Goal: Information Seeking & Learning: Learn about a topic

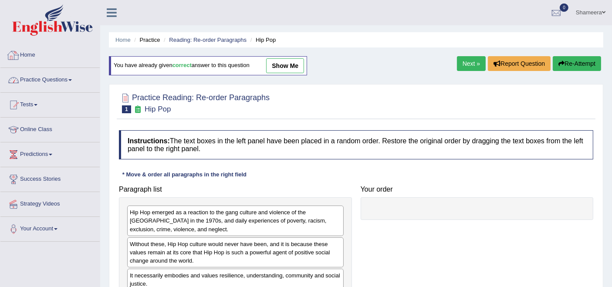
click at [45, 82] on link "Practice Questions" at bounding box center [49, 79] width 99 height 22
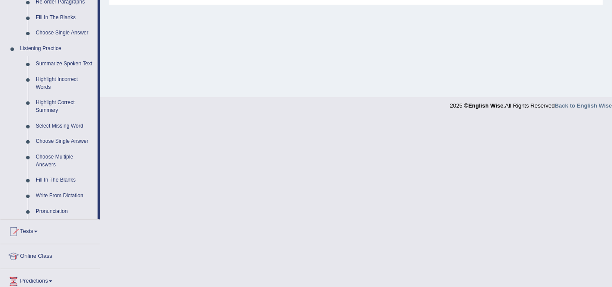
scroll to position [419, 0]
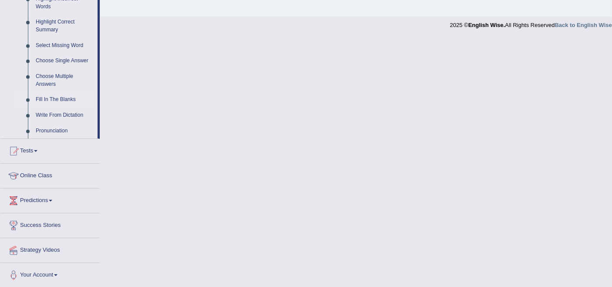
click at [52, 95] on link "Fill In The Blanks" at bounding box center [65, 100] width 66 height 16
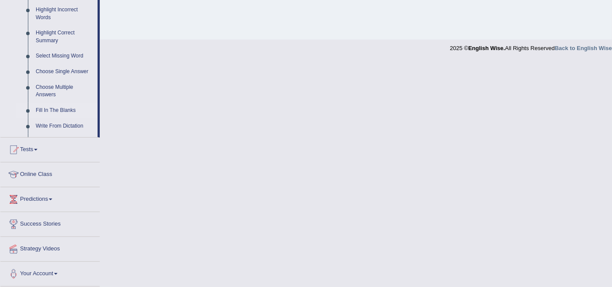
scroll to position [300, 0]
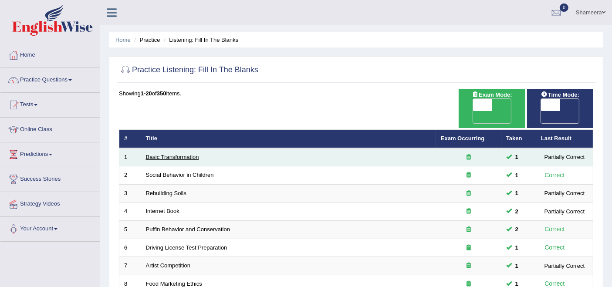
click at [173, 154] on link "Basic Transformation" at bounding box center [172, 157] width 53 height 7
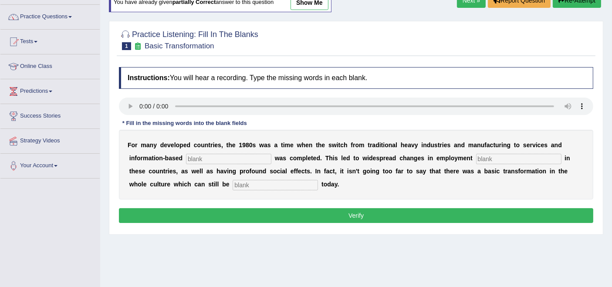
scroll to position [48, 0]
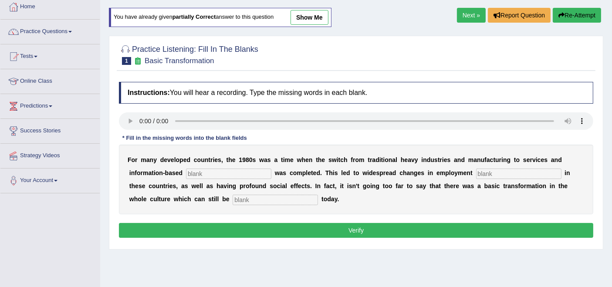
click at [195, 173] on input "text" at bounding box center [228, 174] width 85 height 10
click at [213, 171] on input "text" at bounding box center [228, 174] width 85 height 10
type input "enterprise"
click at [510, 172] on input "text" at bounding box center [518, 174] width 85 height 10
type input "pattern"
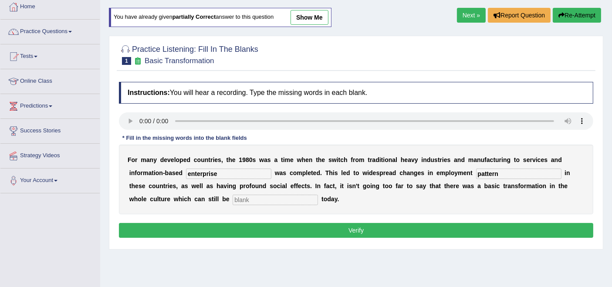
click at [278, 200] on input "text" at bounding box center [275, 200] width 85 height 10
type input "observed"
click at [345, 230] on button "Verify" at bounding box center [356, 230] width 474 height 15
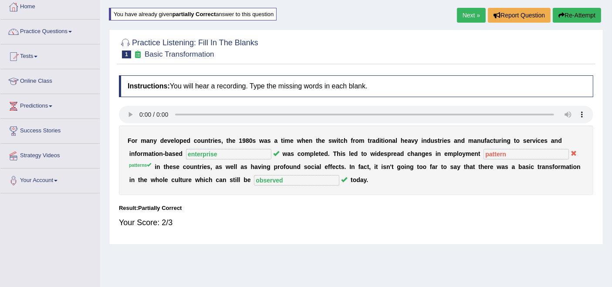
click at [463, 19] on link "Next »" at bounding box center [471, 15] width 29 height 15
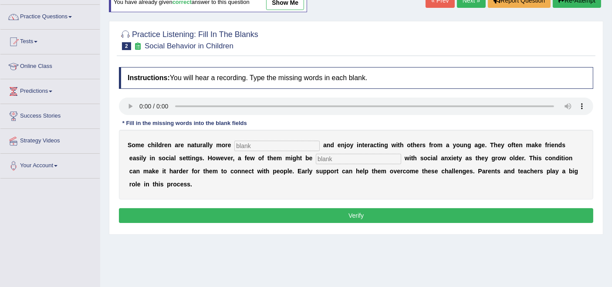
scroll to position [48, 0]
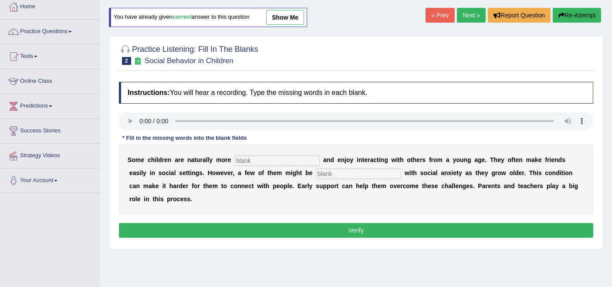
click at [465, 15] on link "Next »" at bounding box center [471, 15] width 29 height 15
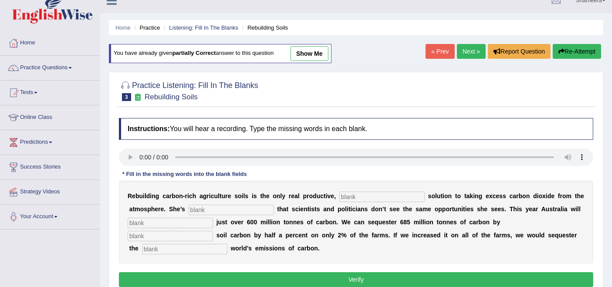
scroll to position [48, 0]
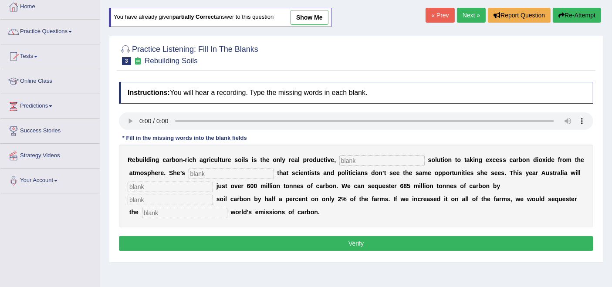
click at [461, 14] on link "Next »" at bounding box center [471, 15] width 29 height 15
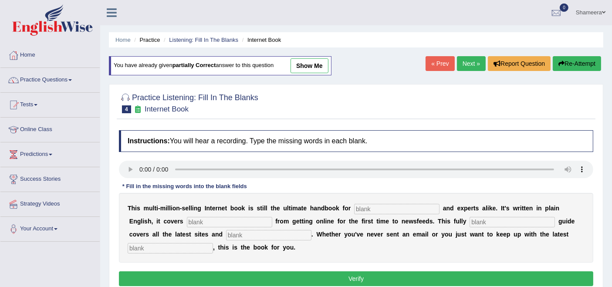
click at [465, 64] on link "Next »" at bounding box center [471, 63] width 29 height 15
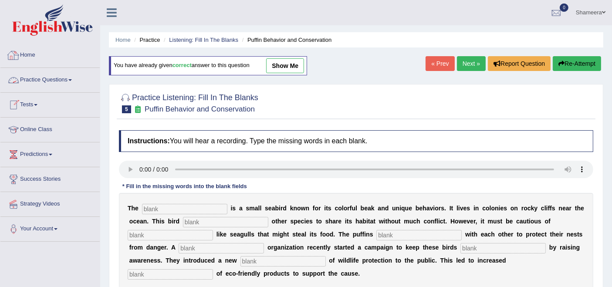
click at [25, 60] on link "Home" at bounding box center [49, 54] width 99 height 22
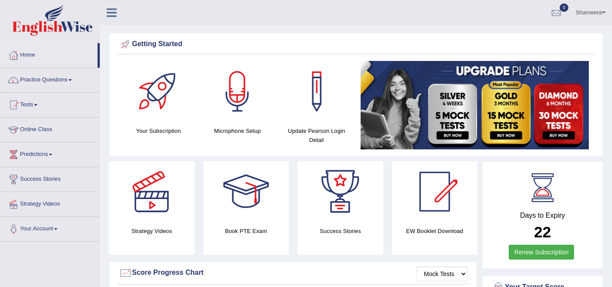
click at [57, 80] on link "Practice Questions" at bounding box center [49, 79] width 99 height 22
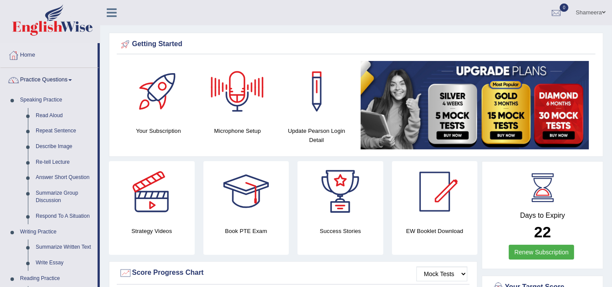
click at [591, 17] on link "Shameera" at bounding box center [590, 11] width 43 height 23
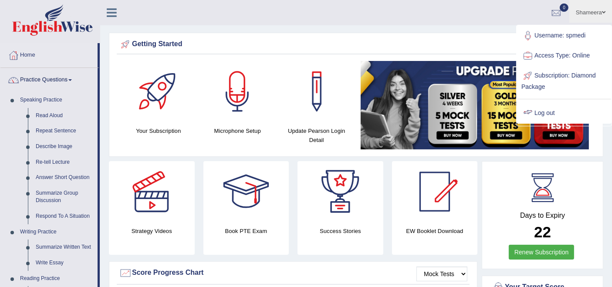
click at [559, 112] on link "Log out" at bounding box center [564, 113] width 94 height 20
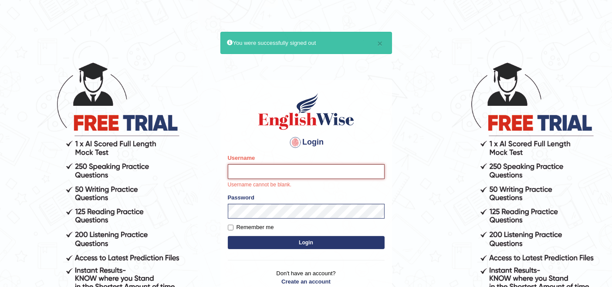
click at [234, 173] on input "Username" at bounding box center [306, 171] width 157 height 15
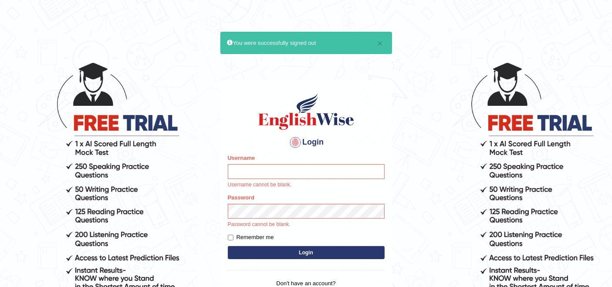
click at [340, 65] on main "× You were successfully signed out Login Please fix the following errors: Usern…" at bounding box center [306, 174] width 174 height 289
click at [302, 169] on input "Username" at bounding box center [306, 171] width 157 height 15
click at [349, 140] on h4 "Login" at bounding box center [306, 142] width 157 height 14
click at [329, 170] on input "Username" at bounding box center [306, 171] width 157 height 15
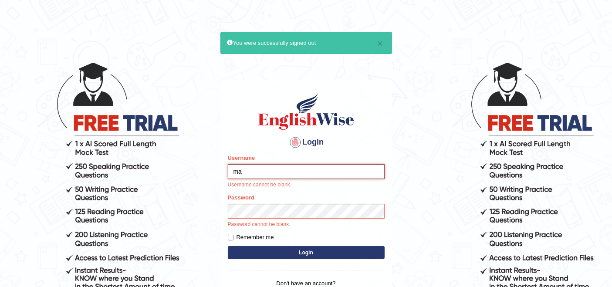
type input "m"
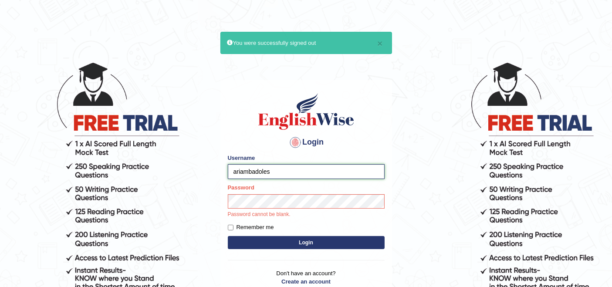
click at [284, 174] on input "ariambadoles" at bounding box center [306, 171] width 157 height 15
click at [312, 172] on input "ariambadoles@gmail.com" at bounding box center [306, 171] width 157 height 15
type input "ariambadoles"
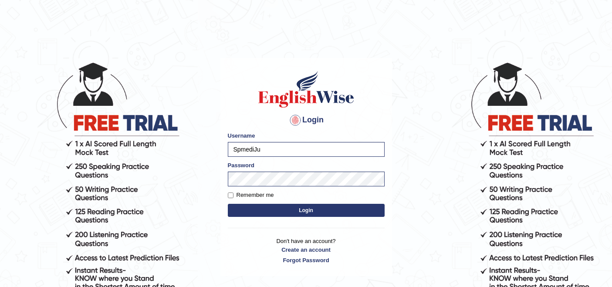
type input "SpmediJun"
drag, startPoint x: 284, startPoint y: 152, endPoint x: 192, endPoint y: 154, distance: 92.0
click at [192, 154] on body "Login Please fix the following errors: Username SpmediJun Password Remember me …" at bounding box center [306, 173] width 612 height 287
type input "ariambadoles"
click at [304, 210] on button "Login" at bounding box center [306, 210] width 157 height 13
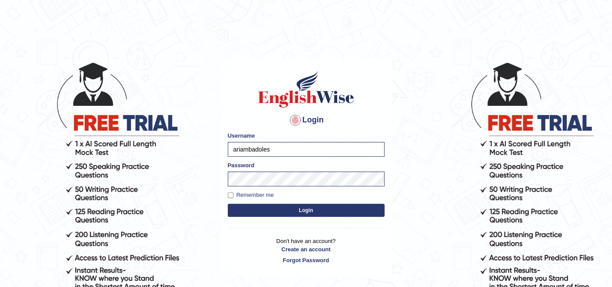
click at [299, 211] on button "Login" at bounding box center [306, 210] width 157 height 13
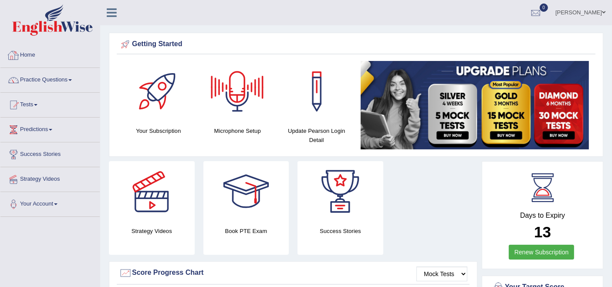
drag, startPoint x: 36, startPoint y: 81, endPoint x: 57, endPoint y: 86, distance: 21.8
click at [36, 81] on link "Practice Questions" at bounding box center [49, 79] width 99 height 22
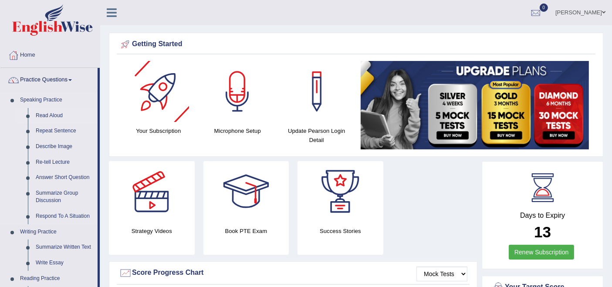
click at [57, 115] on link "Read Aloud" at bounding box center [65, 116] width 66 height 16
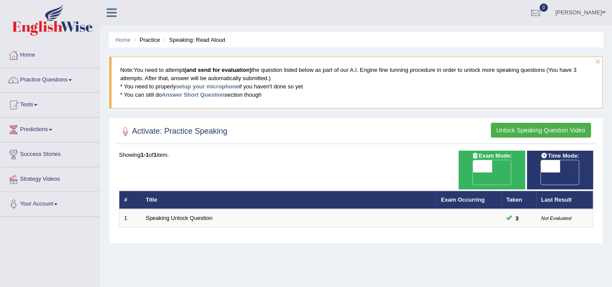
click at [473, 173] on span "OFF" at bounding box center [463, 179] width 19 height 12
checkbox input "true"
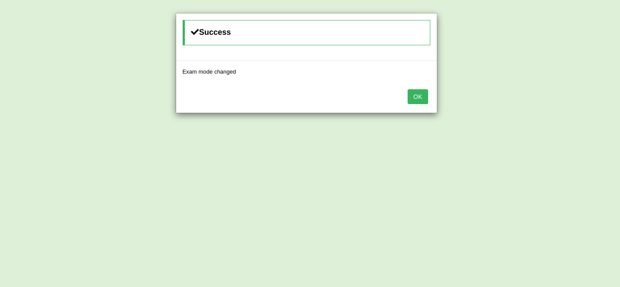
drag, startPoint x: 414, startPoint y: 92, endPoint x: 420, endPoint y: 105, distance: 14.2
click at [414, 94] on button "OK" at bounding box center [417, 96] width 20 height 15
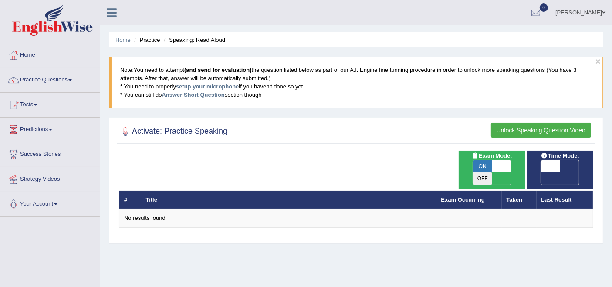
drag, startPoint x: 0, startPoint y: 0, endPoint x: 560, endPoint y: 169, distance: 585.1
click at [541, 173] on span "OFF" at bounding box center [531, 179] width 19 height 12
checkbox input "true"
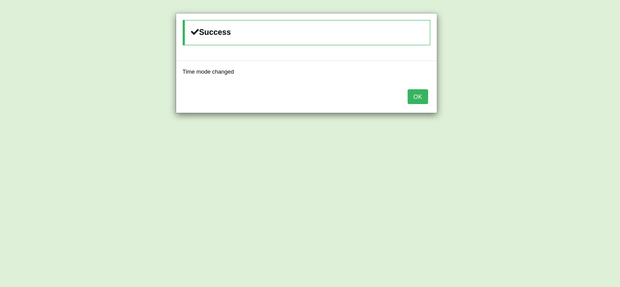
click at [410, 96] on button "OK" at bounding box center [417, 96] width 20 height 15
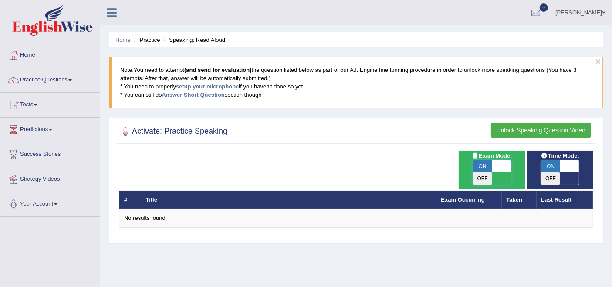
click at [495, 166] on span at bounding box center [501, 166] width 19 height 12
checkbox input "false"
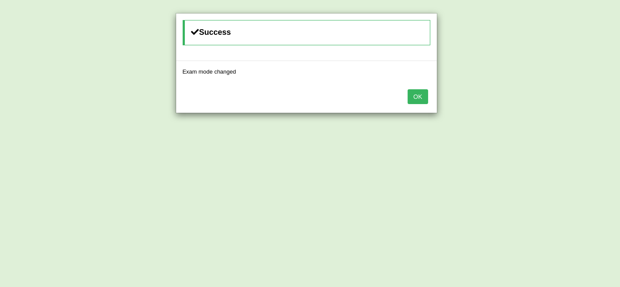
click at [424, 99] on button "OK" at bounding box center [417, 96] width 20 height 15
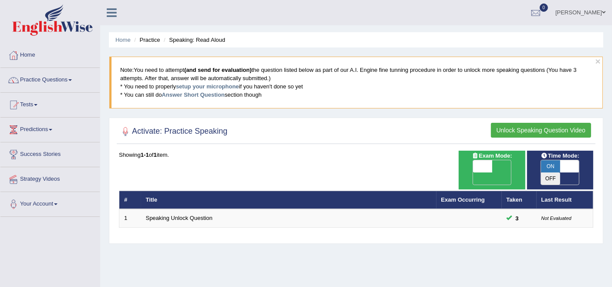
drag, startPoint x: 0, startPoint y: 0, endPoint x: 576, endPoint y: 167, distance: 599.2
click at [576, 167] on span at bounding box center [569, 166] width 19 height 12
checkbox input "false"
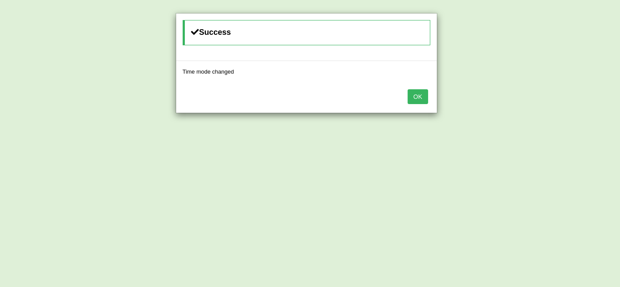
click at [412, 95] on button "OK" at bounding box center [417, 96] width 20 height 15
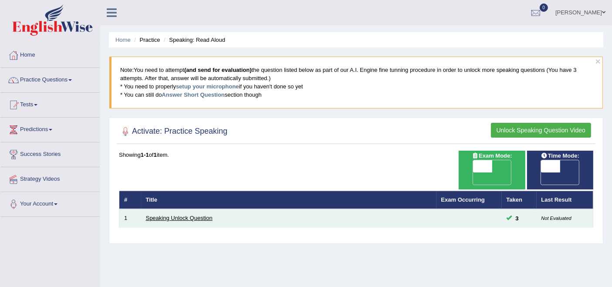
click at [193, 215] on link "Speaking Unlock Question" at bounding box center [179, 218] width 67 height 7
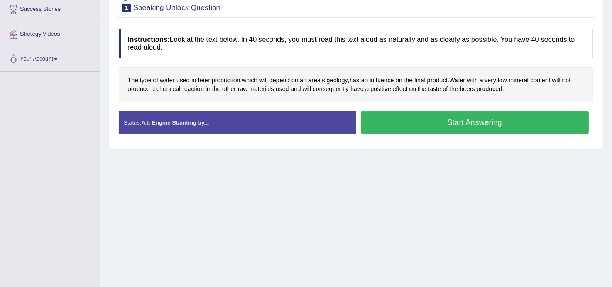
click at [392, 122] on button "Start Answering" at bounding box center [475, 123] width 229 height 22
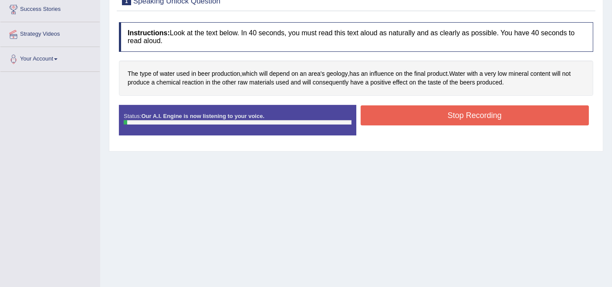
click at [390, 112] on button "Stop Recording" at bounding box center [475, 115] width 229 height 20
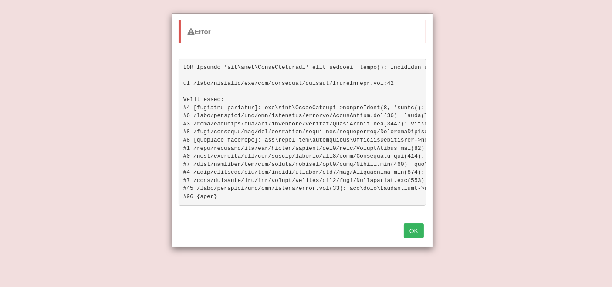
click at [412, 238] on button "OK" at bounding box center [414, 231] width 20 height 15
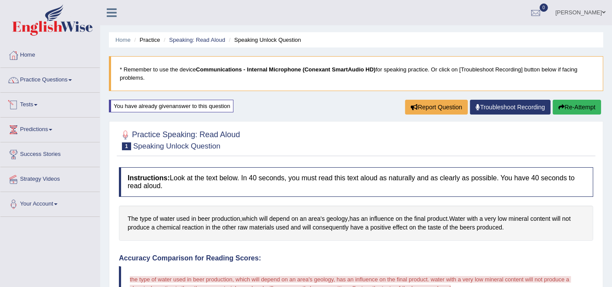
click at [50, 76] on link "Practice Questions" at bounding box center [49, 79] width 99 height 22
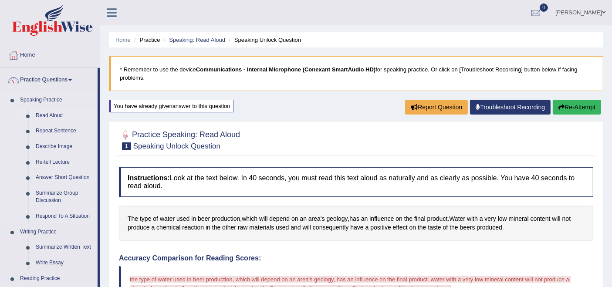
click at [47, 111] on link "Read Aloud" at bounding box center [65, 116] width 66 height 16
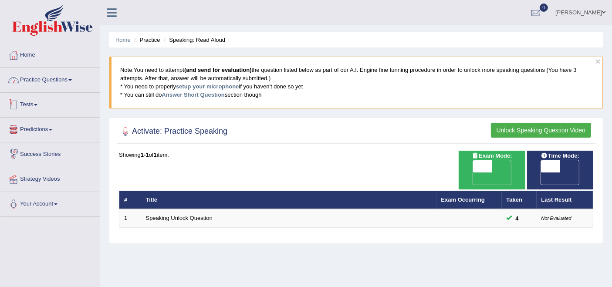
drag, startPoint x: 46, startPoint y: 79, endPoint x: 48, endPoint y: 85, distance: 5.9
click at [46, 79] on link "Practice Questions" at bounding box center [49, 79] width 99 height 22
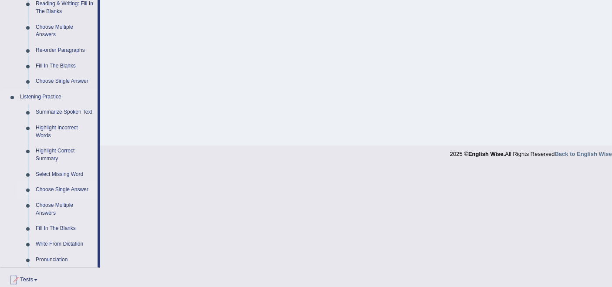
scroll to position [339, 0]
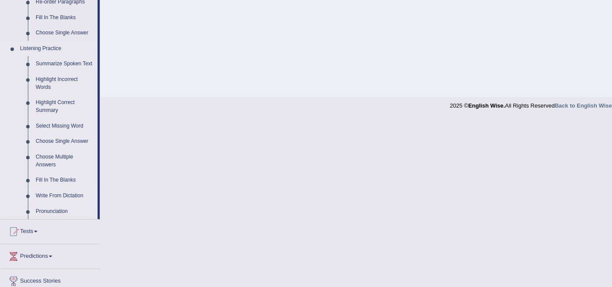
click at [77, 195] on link "Write From Dictation" at bounding box center [65, 196] width 66 height 16
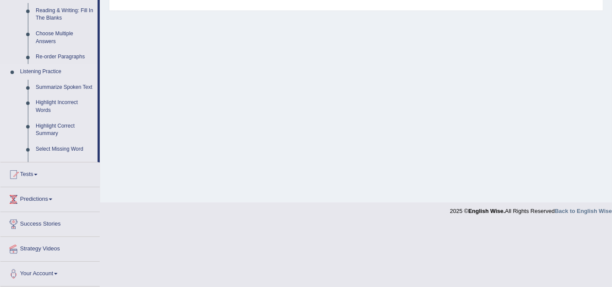
scroll to position [170, 0]
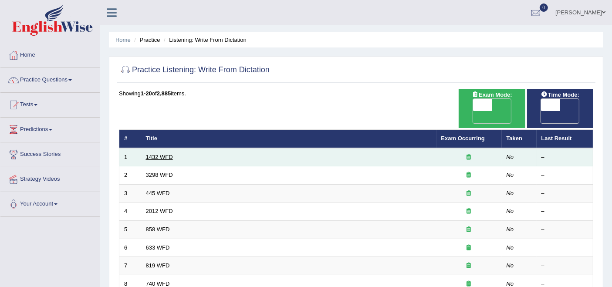
click at [166, 154] on link "1432 WFD" at bounding box center [159, 157] width 27 height 7
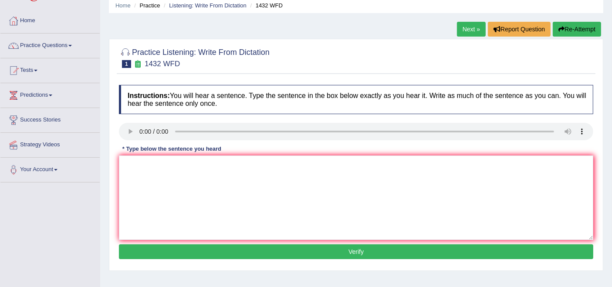
scroll to position [48, 0]
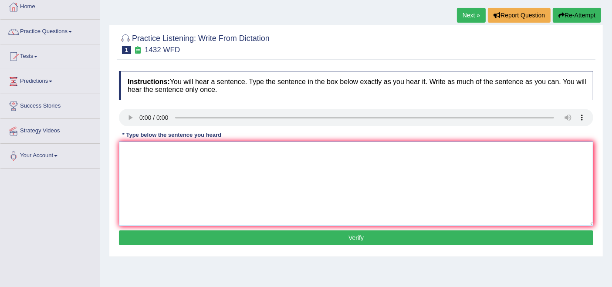
click at [138, 156] on textarea at bounding box center [356, 184] width 474 height 85
click at [140, 147] on textarea "Most physical activity is beneficial to your helath." at bounding box center [356, 184] width 474 height 85
type textarea "Most More physical activity is beneficial to your helath."
click at [228, 242] on button "Verify" at bounding box center [356, 237] width 474 height 15
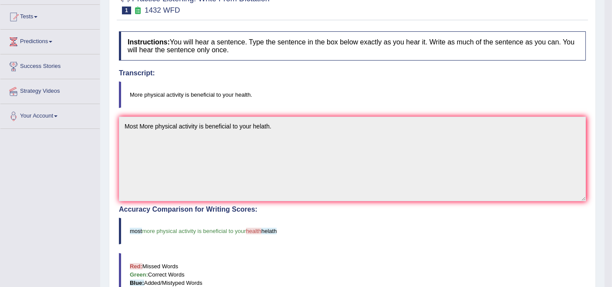
scroll to position [0, 0]
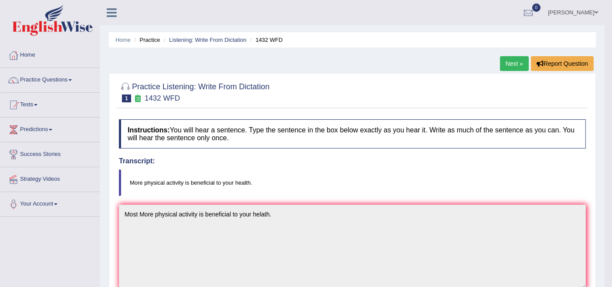
click at [515, 61] on link "Next »" at bounding box center [514, 63] width 29 height 15
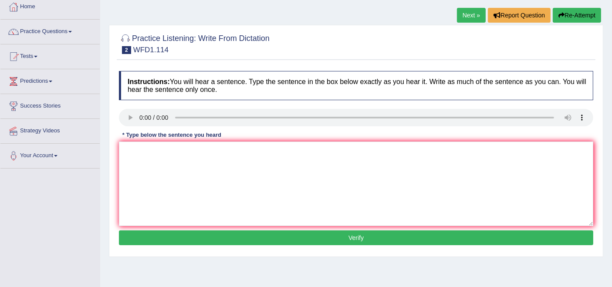
scroll to position [48, 0]
click at [160, 161] on textarea at bounding box center [356, 184] width 474 height 85
click at [127, 152] on textarea "taewalphilosophical and more experimental." at bounding box center [356, 184] width 474 height 85
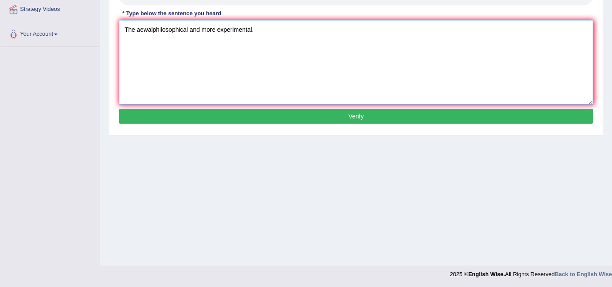
click at [140, 32] on textarea "The aewalphilosophical and more experimental." at bounding box center [356, 62] width 474 height 85
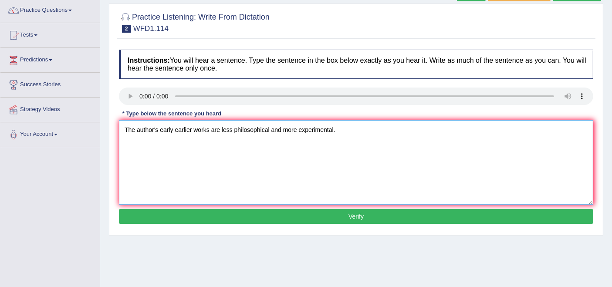
scroll to position [122, 0]
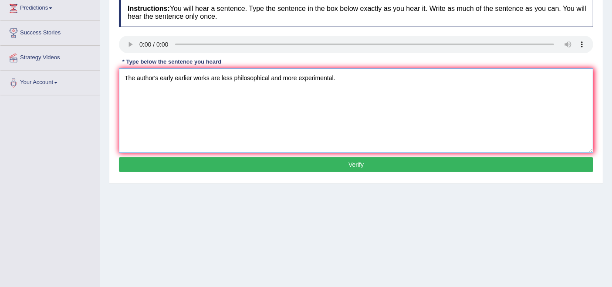
type textarea "The author's early earlier works are less philosophical and more experimental."
click at [305, 169] on button "Verify" at bounding box center [356, 164] width 474 height 15
